Goal: Check status: Check status

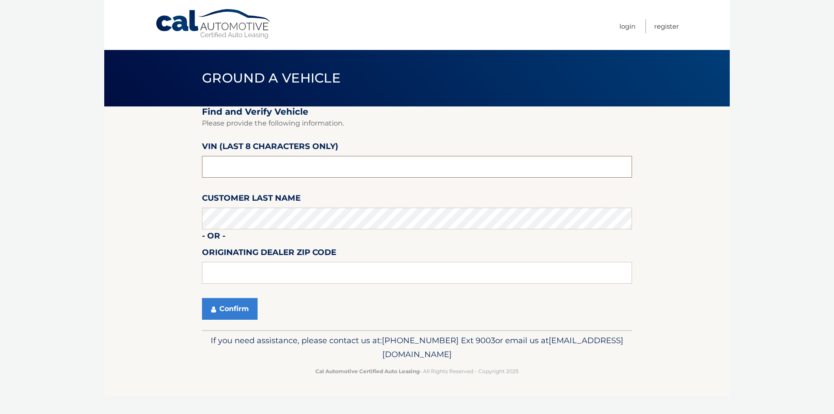
click at [418, 168] on input "text" at bounding box center [417, 167] width 430 height 22
paste input "P8705469"
type input "P8705469"
click at [378, 264] on input "text" at bounding box center [417, 273] width 430 height 22
paste input "15211"
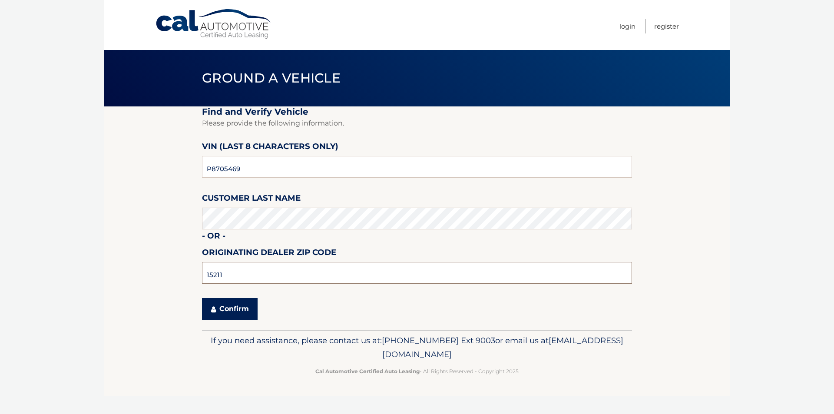
type input "15211"
click at [232, 307] on button "Confirm" at bounding box center [230, 309] width 56 height 22
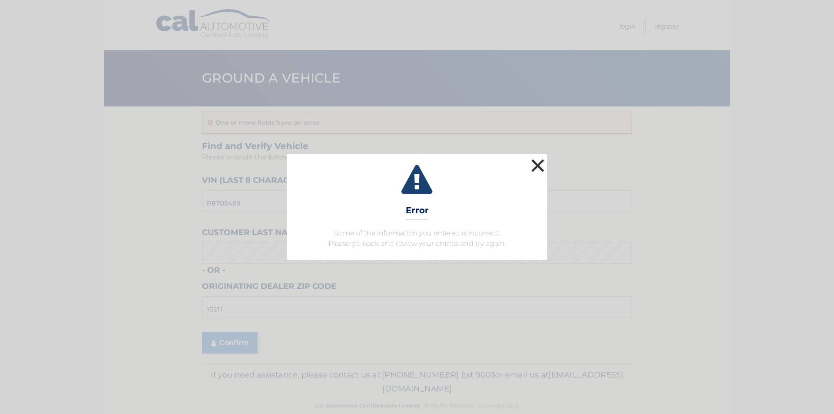
click at [533, 170] on button "×" at bounding box center [537, 165] width 17 height 17
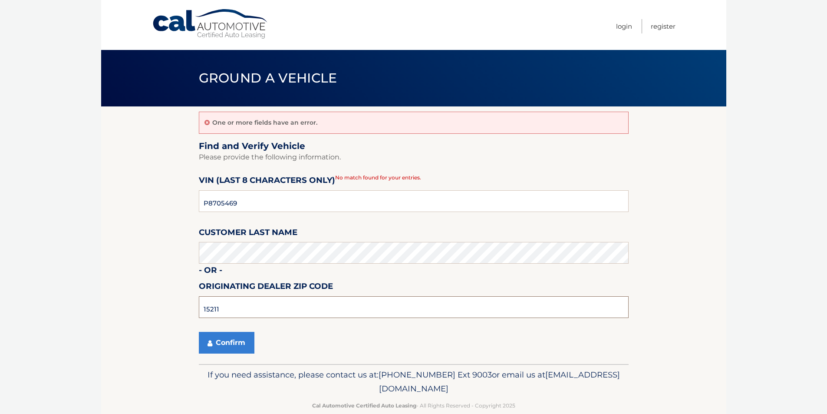
drag, startPoint x: 254, startPoint y: 309, endPoint x: 195, endPoint y: 310, distance: 58.6
click at [195, 310] on section "One or more fields have an error. Find and Verify Vehicle Please provide the fo…" at bounding box center [413, 234] width 625 height 257
click at [225, 340] on button "Confirm" at bounding box center [227, 343] width 56 height 22
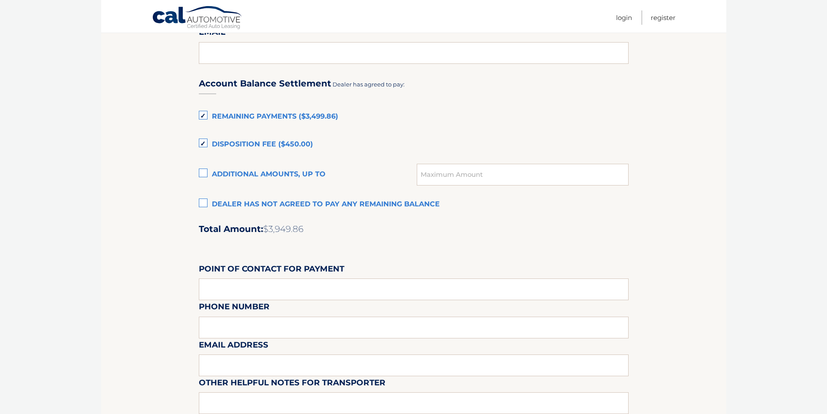
scroll to position [579, 0]
